Goal: Task Accomplishment & Management: Manage account settings

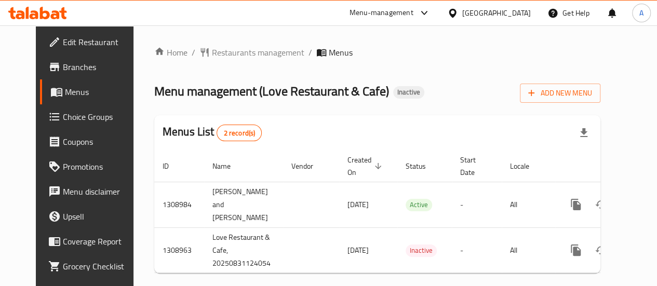
scroll to position [0, 10]
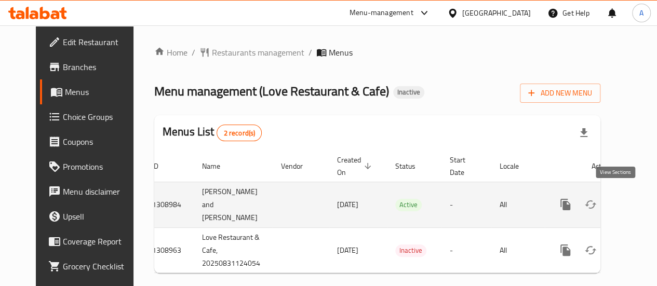
click at [634, 204] on icon "enhanced table" at bounding box center [640, 204] width 12 height 12
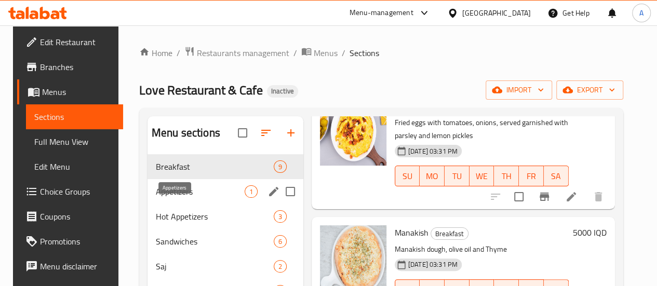
drag, startPoint x: 173, startPoint y: 208, endPoint x: 225, endPoint y: 209, distance: 52.4
click at [172, 198] on span "Appetizers" at bounding box center [200, 191] width 89 height 12
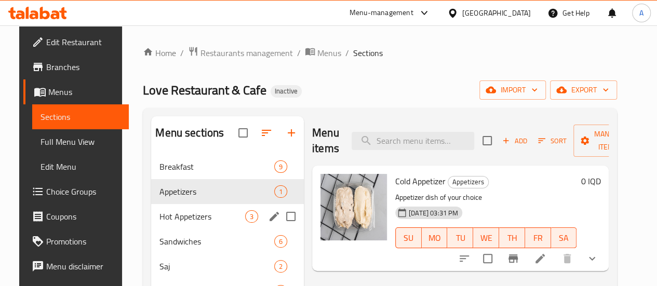
click at [159, 223] on span "Hot Appetizers" at bounding box center [202, 216] width 86 height 12
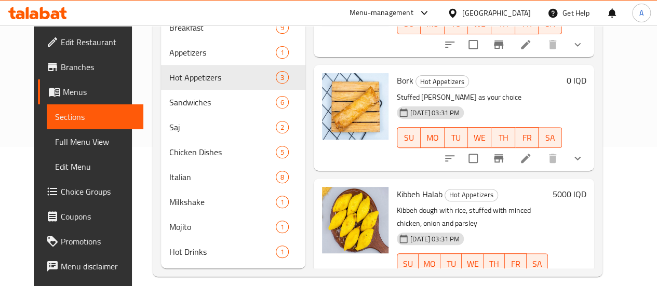
scroll to position [156, 0]
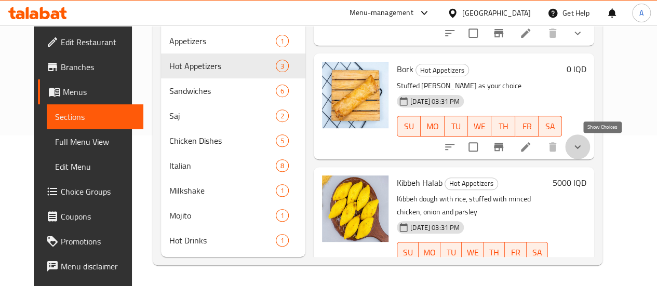
click at [584, 142] on icon "show more" at bounding box center [577, 147] width 12 height 12
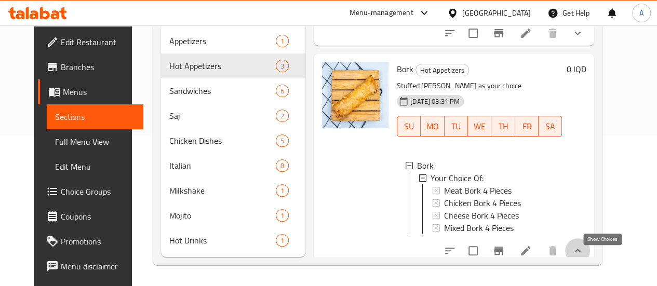
click at [584, 252] on icon "show more" at bounding box center [577, 251] width 12 height 12
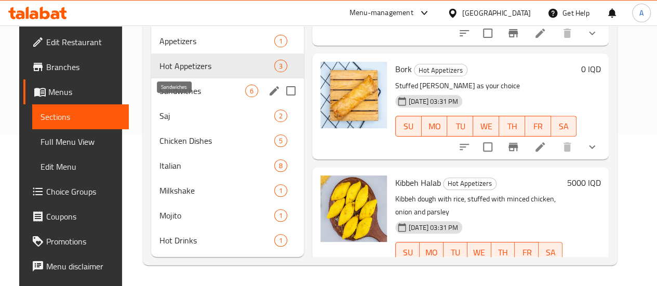
click at [188, 97] on span "Sandwiches" at bounding box center [202, 91] width 86 height 12
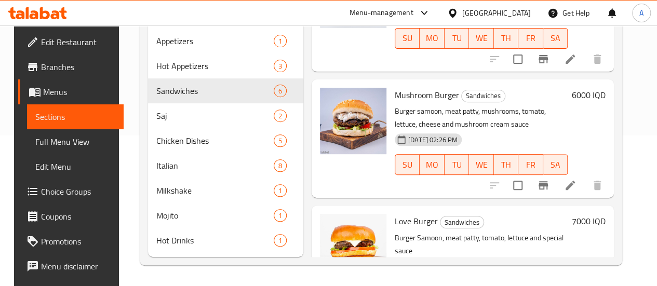
scroll to position [166, 0]
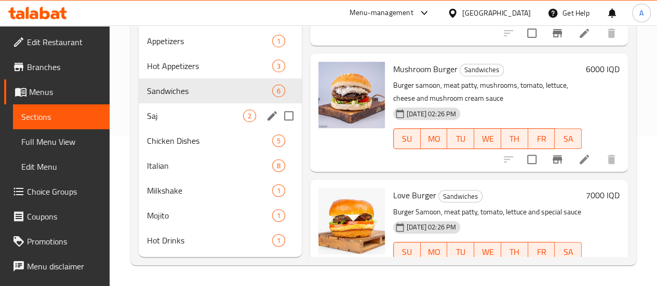
click at [155, 113] on span "Saj" at bounding box center [195, 116] width 96 height 12
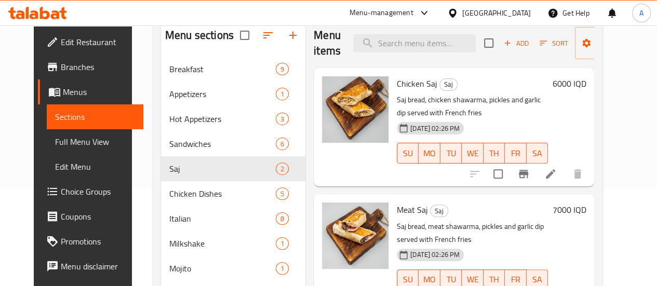
scroll to position [114, 0]
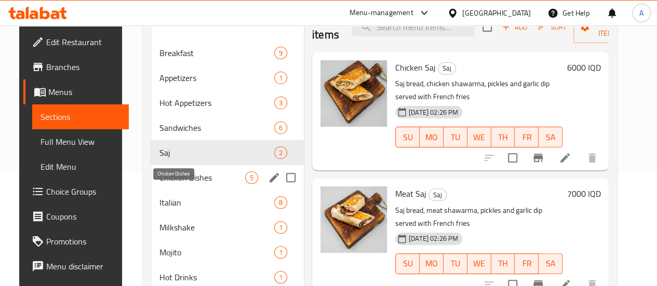
click at [179, 184] on span "Chicken Dishes" at bounding box center [202, 177] width 86 height 12
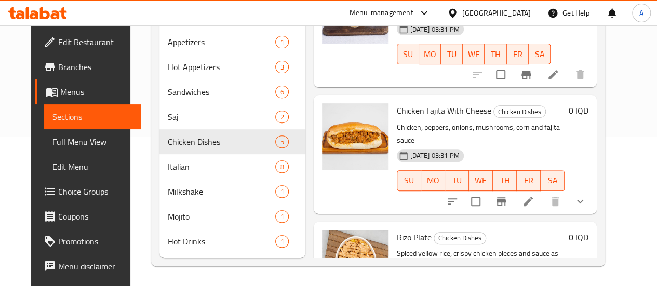
scroll to position [166, 0]
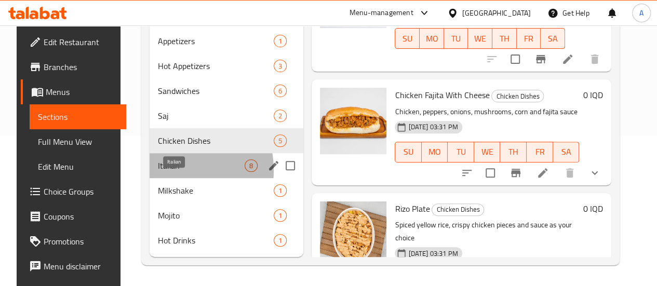
click at [158, 171] on span "Italian" at bounding box center [201, 165] width 87 height 12
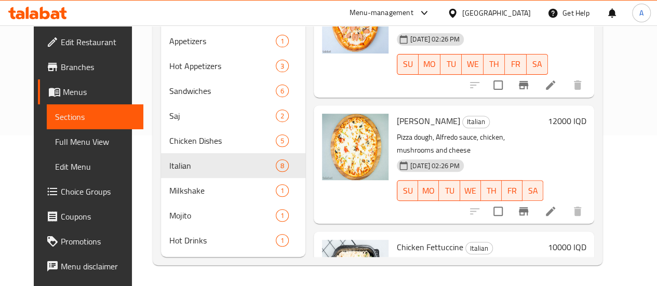
scroll to position [166, 0]
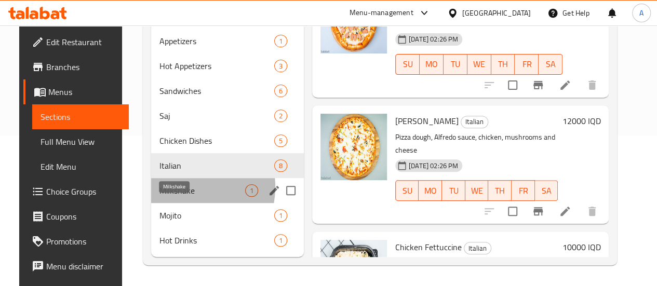
click at [170, 187] on span "Milkshake" at bounding box center [202, 190] width 86 height 12
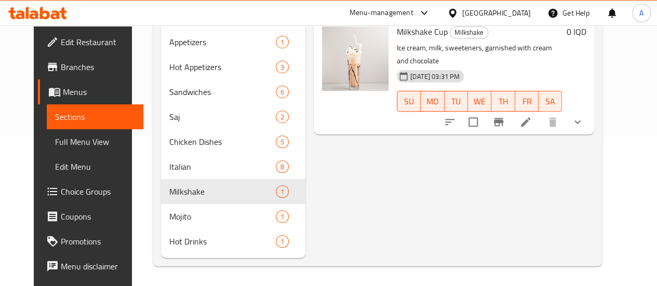
scroll to position [166, 0]
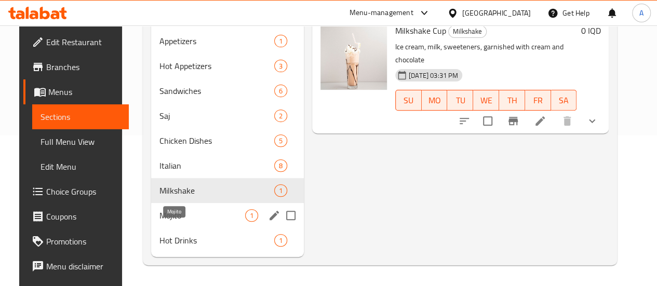
click at [190, 216] on span "Mojito" at bounding box center [202, 215] width 86 height 12
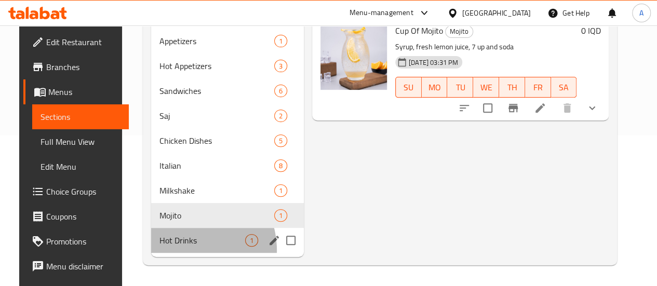
click at [174, 251] on div "Hot Drinks 1" at bounding box center [227, 240] width 153 height 25
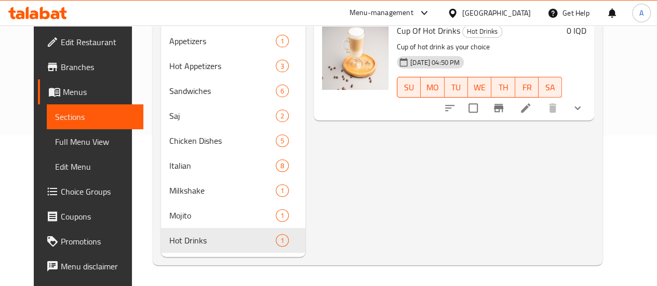
click at [317, 215] on div "Menu items Add Sort Manage items Cup Of Hot Drinks Hot Drinks Cup of hot drink …" at bounding box center [449, 111] width 289 height 291
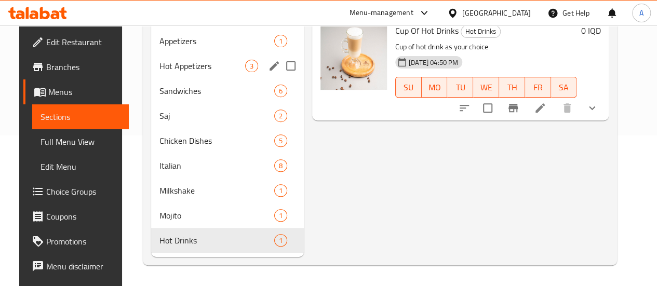
click at [176, 58] on div "Hot Appetizers 3" at bounding box center [227, 65] width 153 height 25
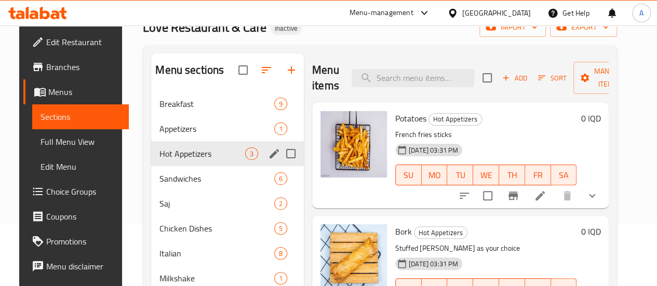
scroll to position [62, 0]
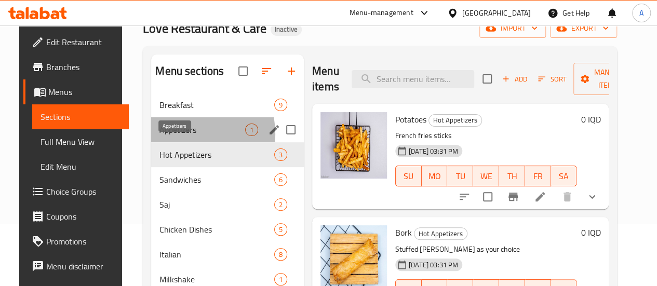
click at [168, 136] on span "Appetizers" at bounding box center [202, 130] width 86 height 12
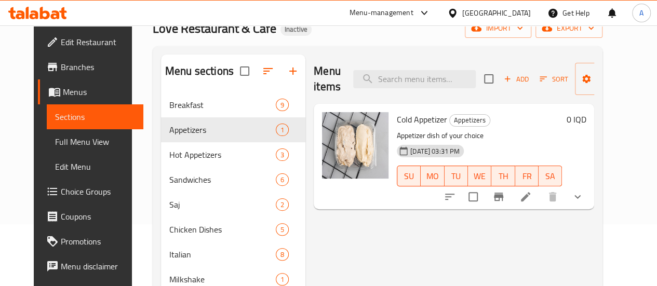
click at [181, 106] on nav "Breakfast 9 Appetizers 1 Hot Appetizers 3 Sandwiches 6 Saj 2 Chicken Dishes 5 I…" at bounding box center [233, 217] width 144 height 258
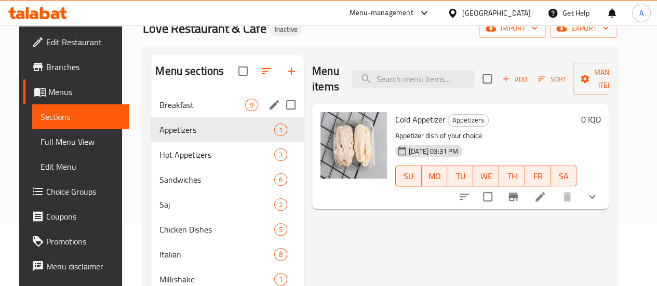
click at [183, 113] on div "Breakfast 9" at bounding box center [227, 104] width 153 height 25
